Goal: Check status: Check status

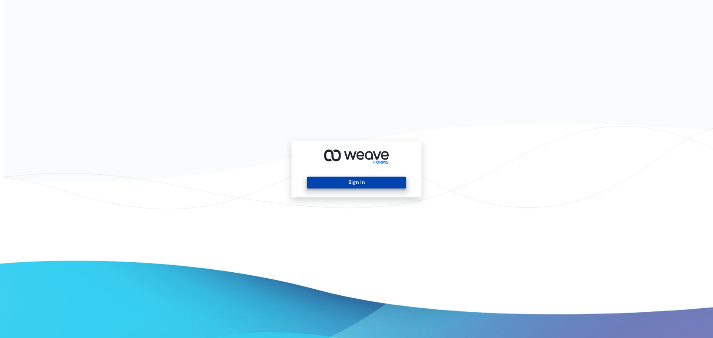
click at [372, 184] on button "Sign In" at bounding box center [356, 183] width 99 height 12
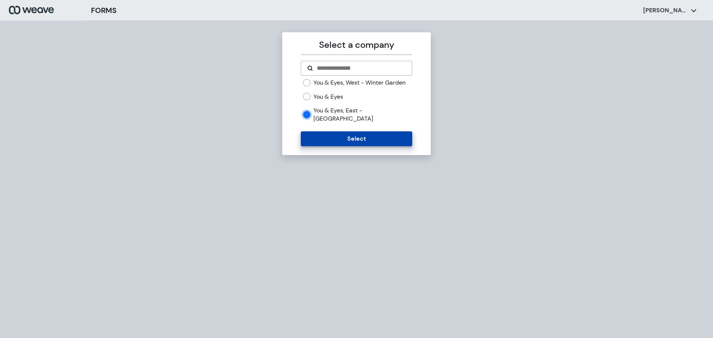
click at [341, 135] on button "Select" at bounding box center [356, 138] width 111 height 15
